Goal: Navigation & Orientation: Find specific page/section

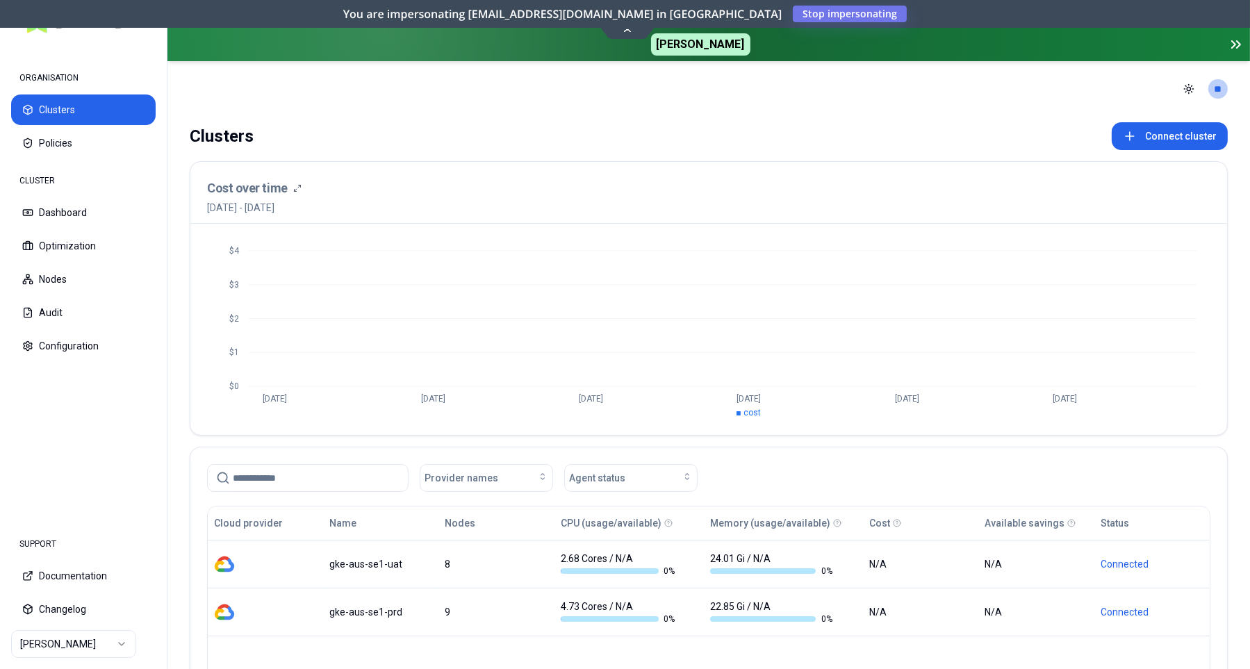
click at [117, 642] on html "ORGANISATION Clusters Policies CLUSTER Dashboard Optimization Nodes Audit Confi…" at bounding box center [625, 334] width 1250 height 669
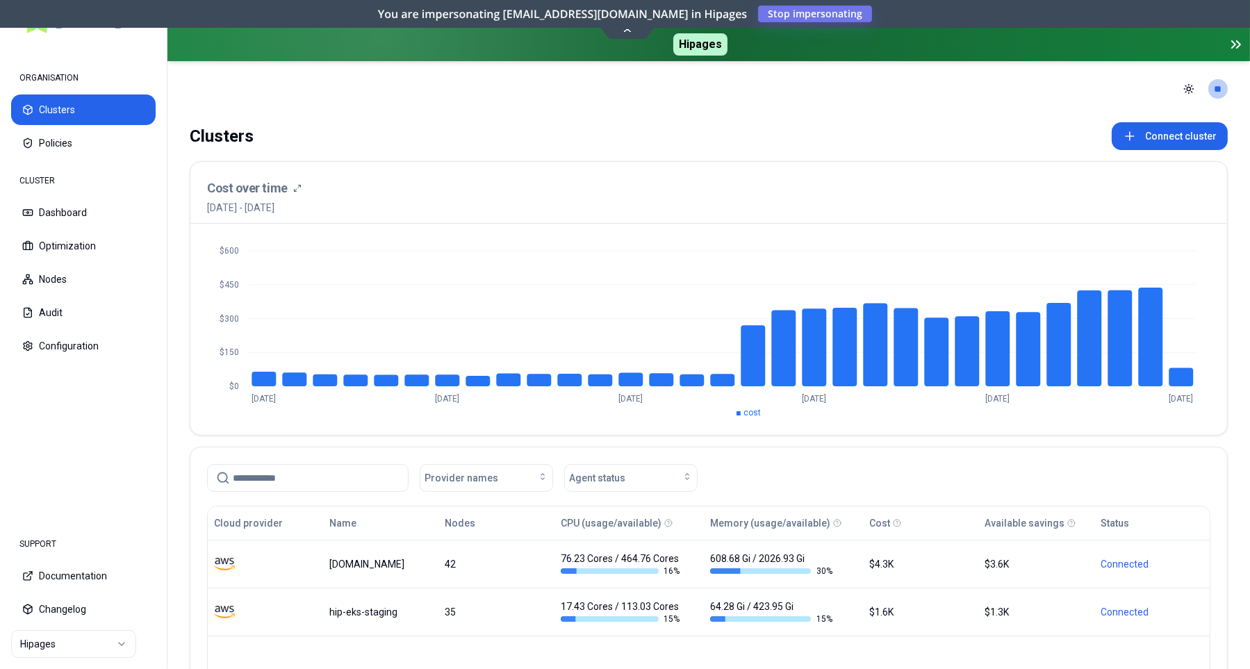
scroll to position [192, 0]
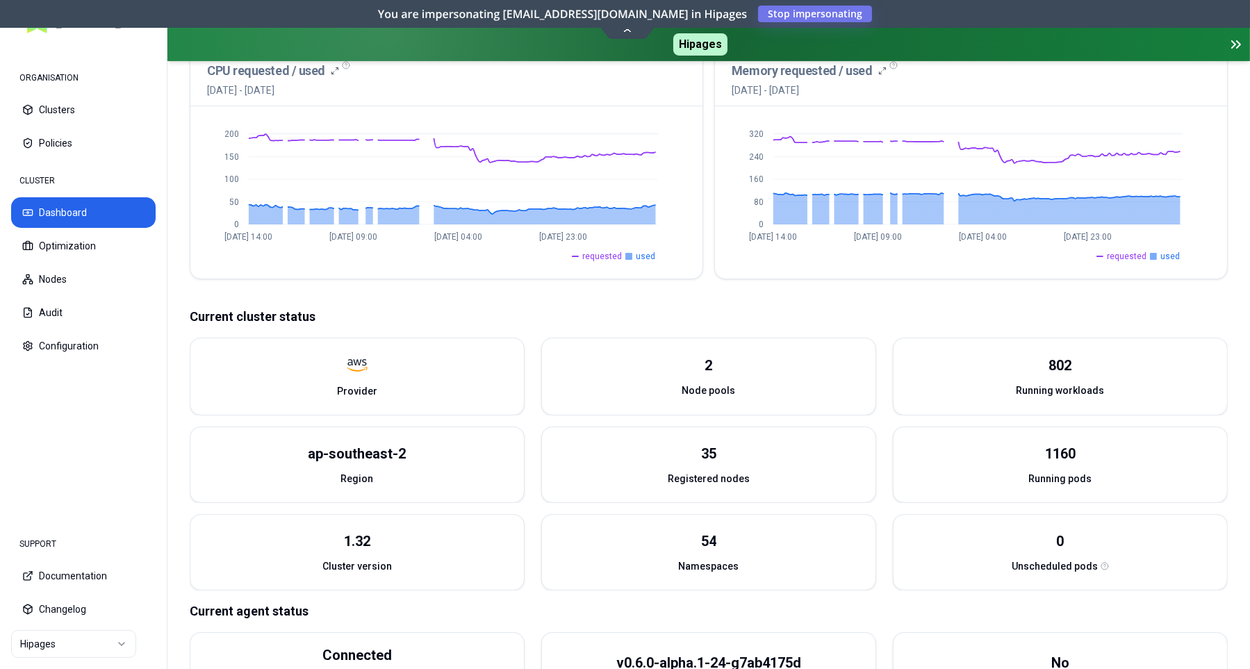
scroll to position [424, 0]
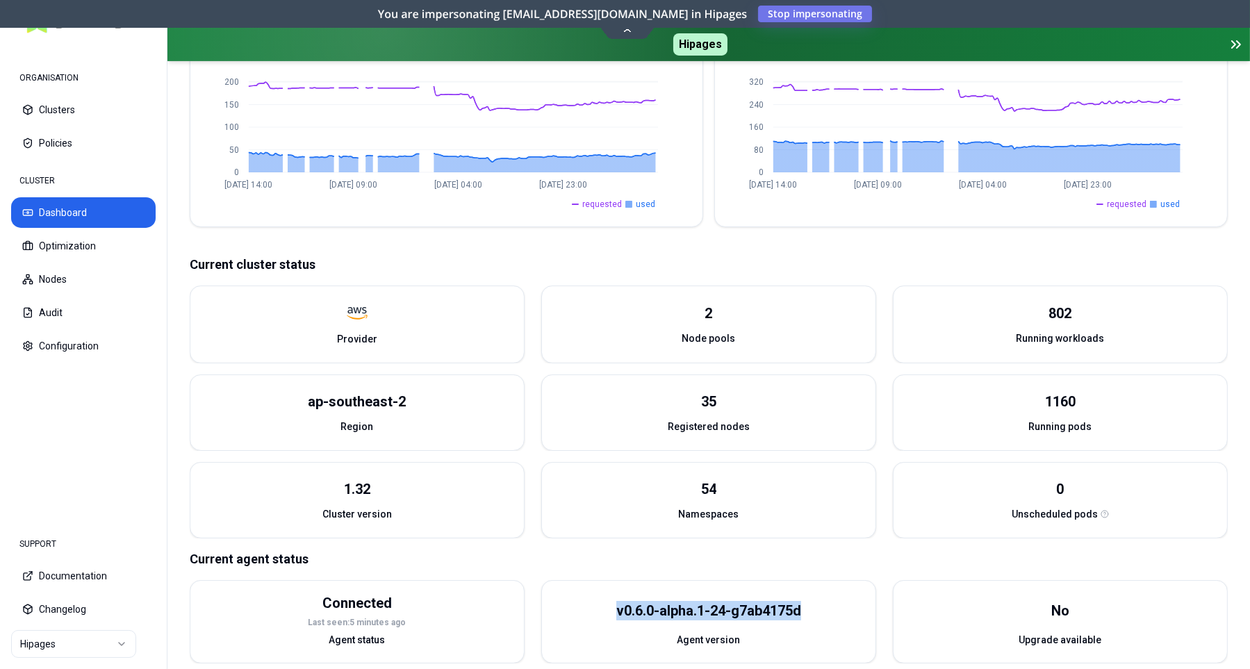
drag, startPoint x: 614, startPoint y: 590, endPoint x: 826, endPoint y: 593, distance: 212.7
click at [826, 593] on div "v0.6.0-alpha.1-24-g7ab4175d" at bounding box center [709, 611] width 334 height 44
click at [806, 593] on div "v0.6.0-alpha.1-24-g7ab4175d" at bounding box center [709, 611] width 334 height 44
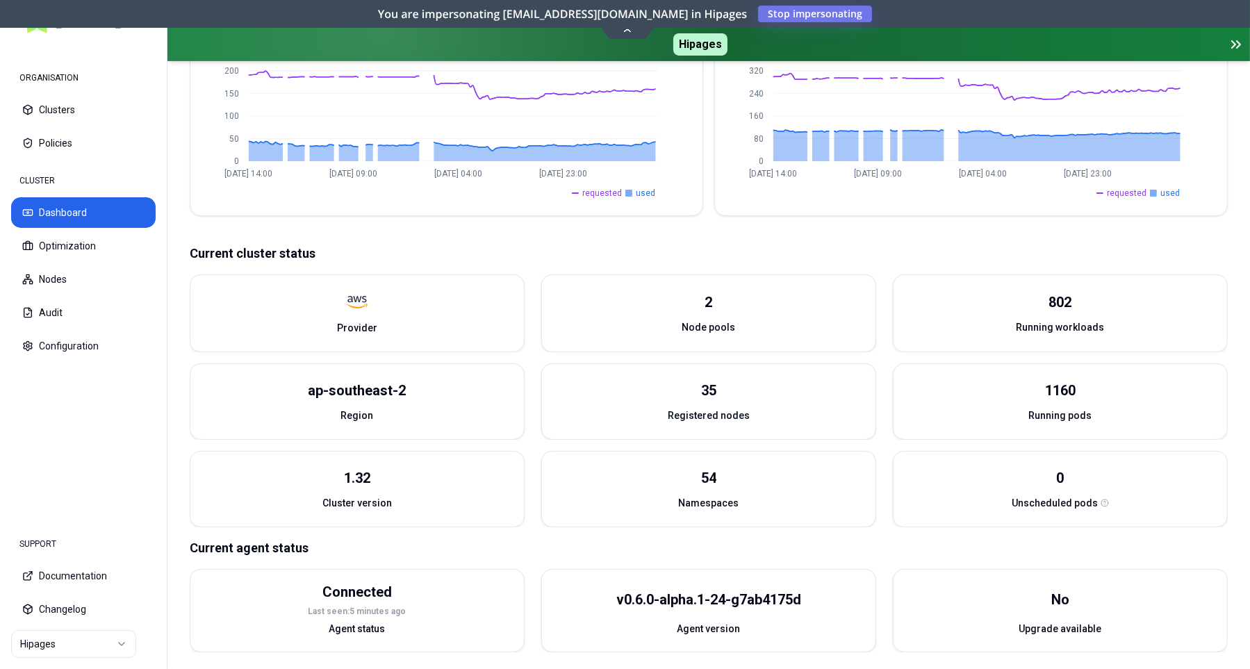
scroll to position [413, 0]
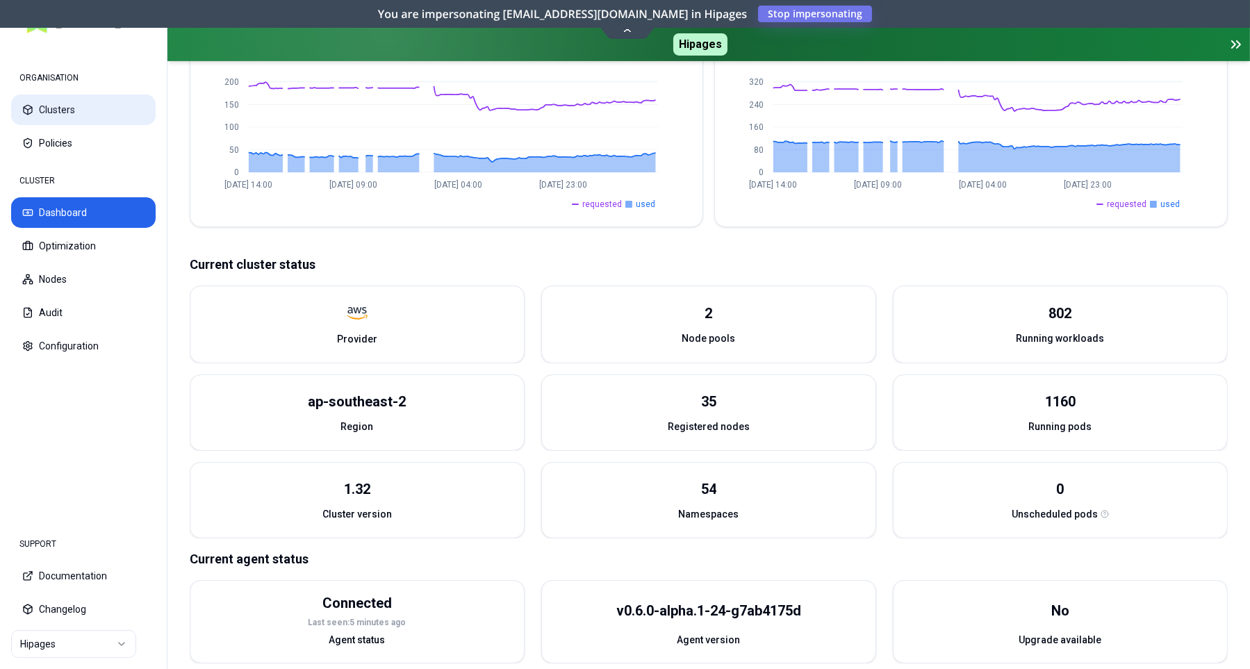
click at [61, 108] on button "Clusters" at bounding box center [83, 110] width 145 height 31
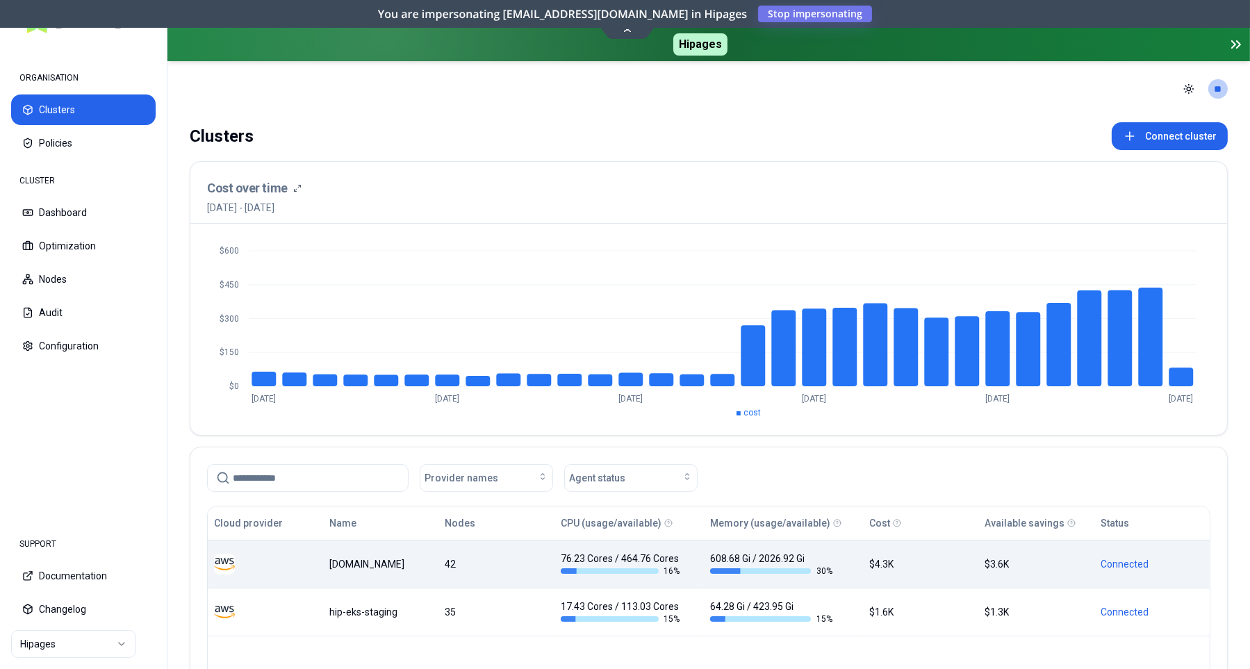
click at [432, 558] on div "[DOMAIN_NAME]" at bounding box center [380, 564] width 103 height 14
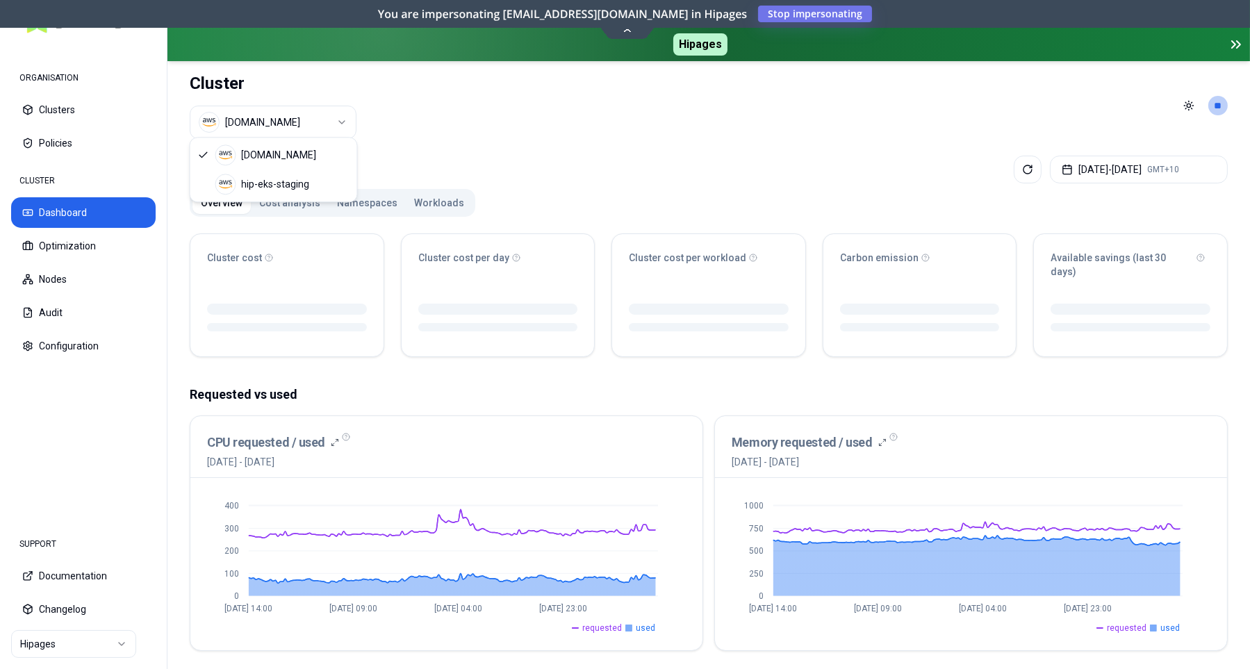
click at [343, 119] on html "ORGANISATION Clusters Policies CLUSTER Dashboard Optimization Nodes Audit Confi…" at bounding box center [625, 334] width 1250 height 669
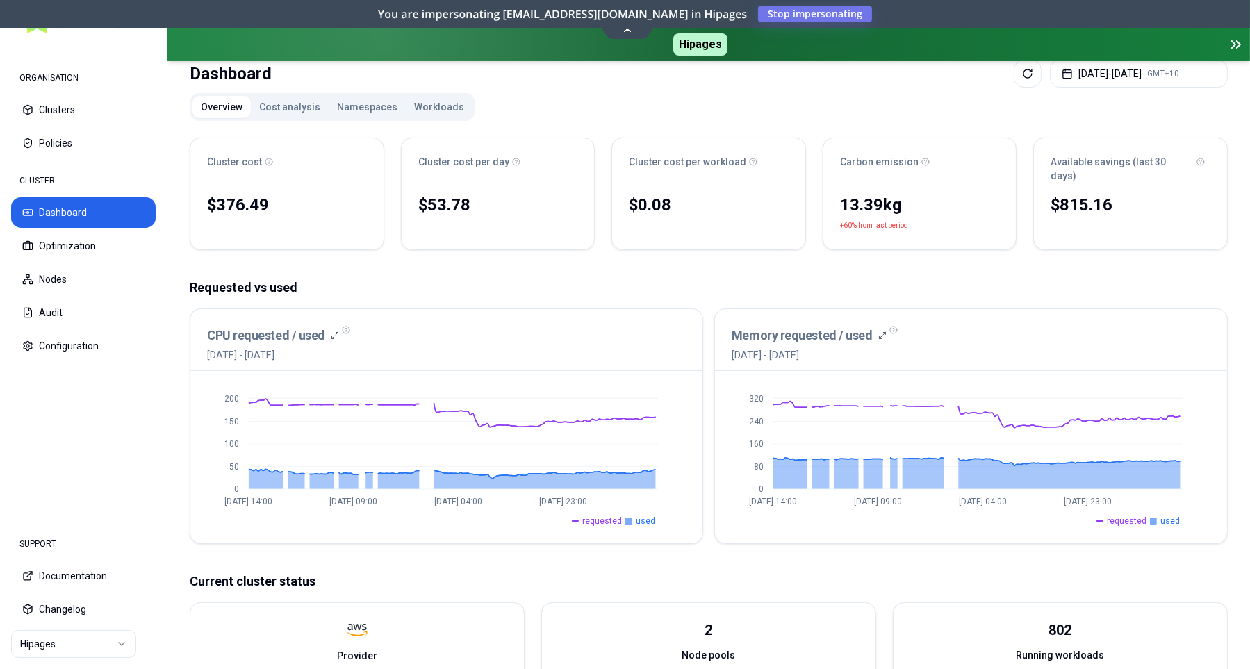
scroll to position [37, 0]
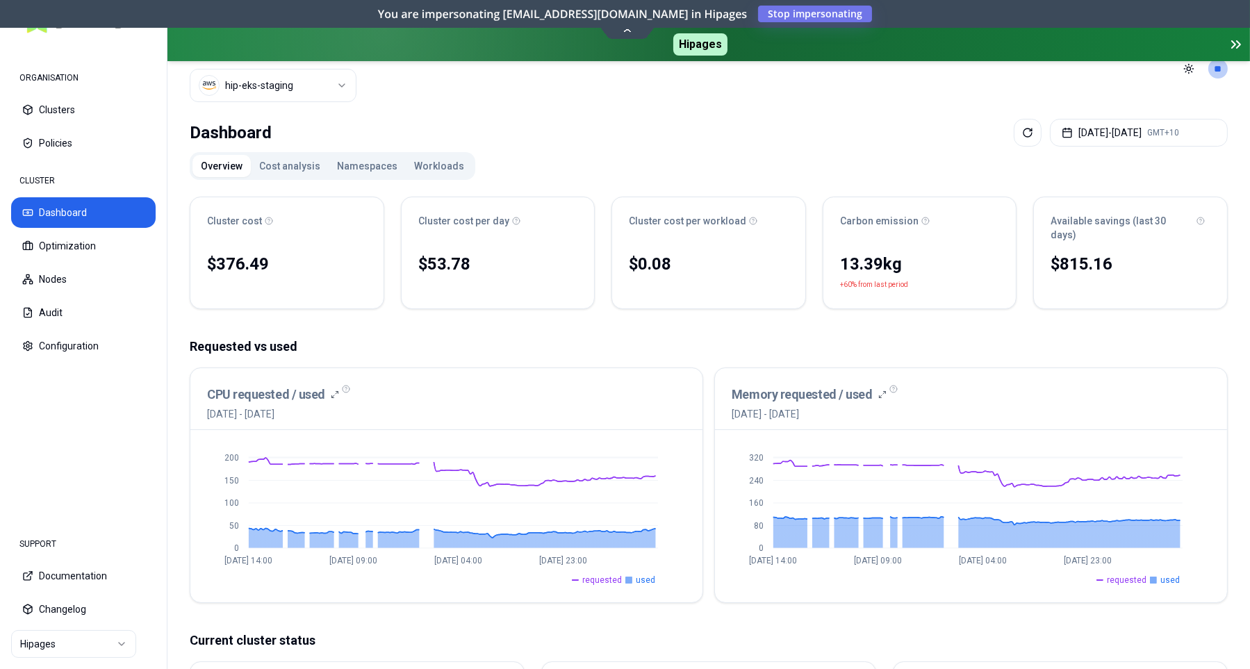
click at [357, 89] on html "ORGANISATION Clusters Policies CLUSTER Dashboard Optimization Nodes Audit Confi…" at bounding box center [625, 334] width 1250 height 669
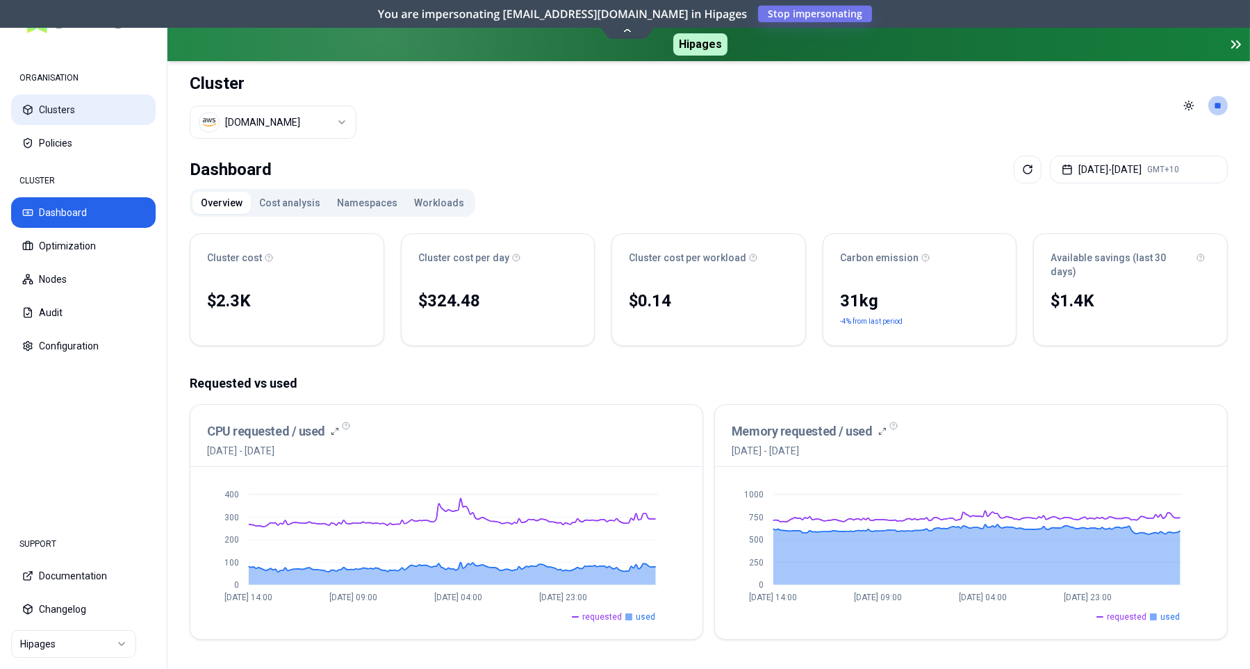
click at [75, 112] on button "Clusters" at bounding box center [83, 110] width 145 height 31
